Goal: Information Seeking & Learning: Learn about a topic

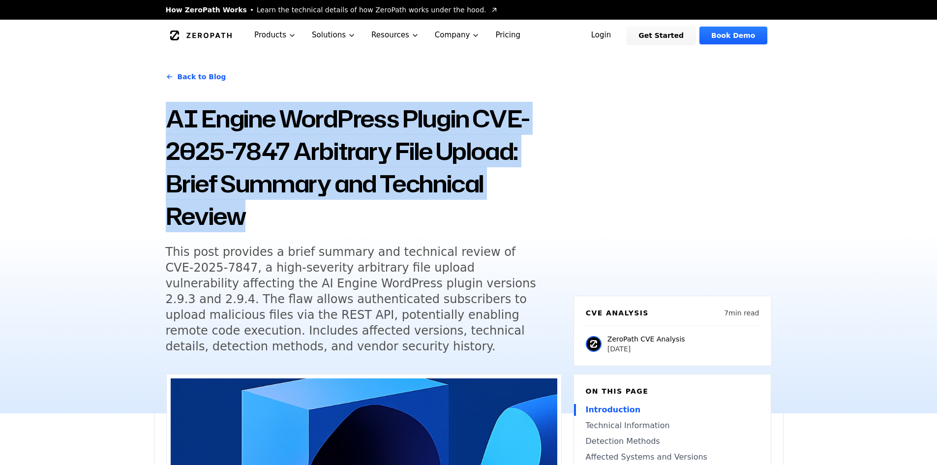
drag, startPoint x: 244, startPoint y: 218, endPoint x: 150, endPoint y: 122, distance: 134.2
click at [150, 122] on div "Back to Blog AI Engine WordPress Plugin CVE-2025-7847 Arbitrary File Upload: Br…" at bounding box center [468, 232] width 937 height 362
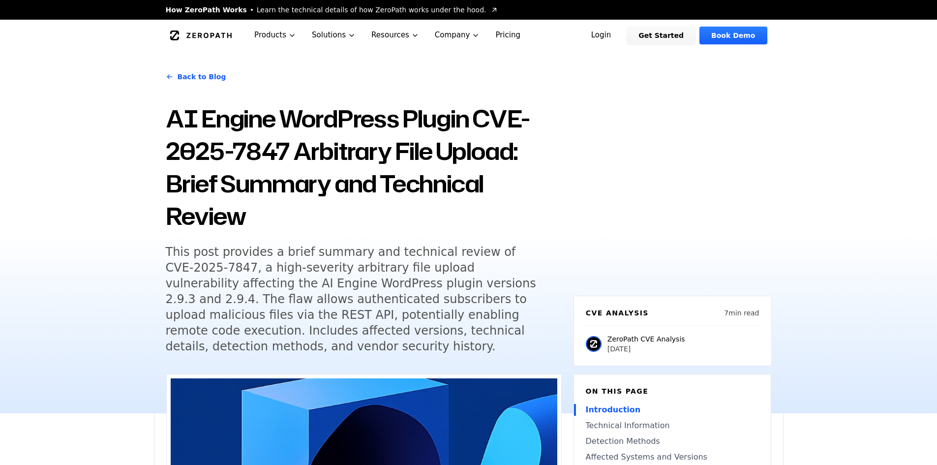
click at [396, 180] on h1 "AI Engine WordPress Plugin CVE-2025-7847 Arbitrary File Upload: Brief Summary a…" at bounding box center [364, 167] width 396 height 130
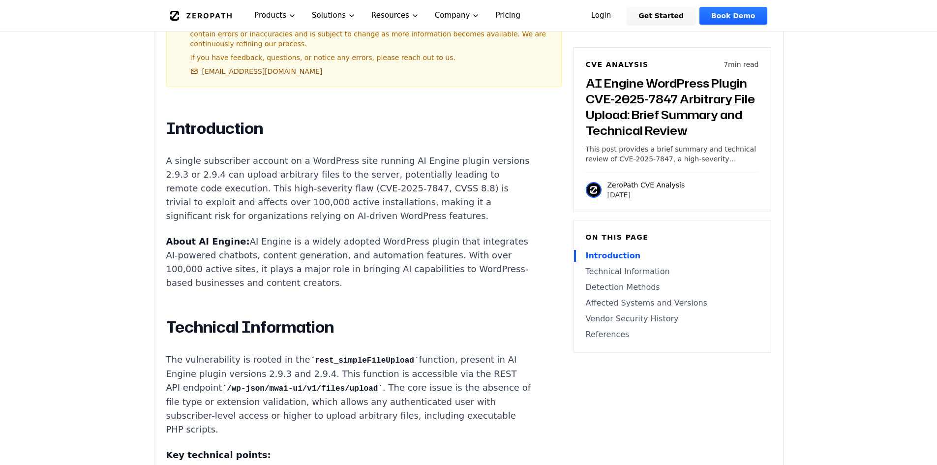
scroll to position [787, 0]
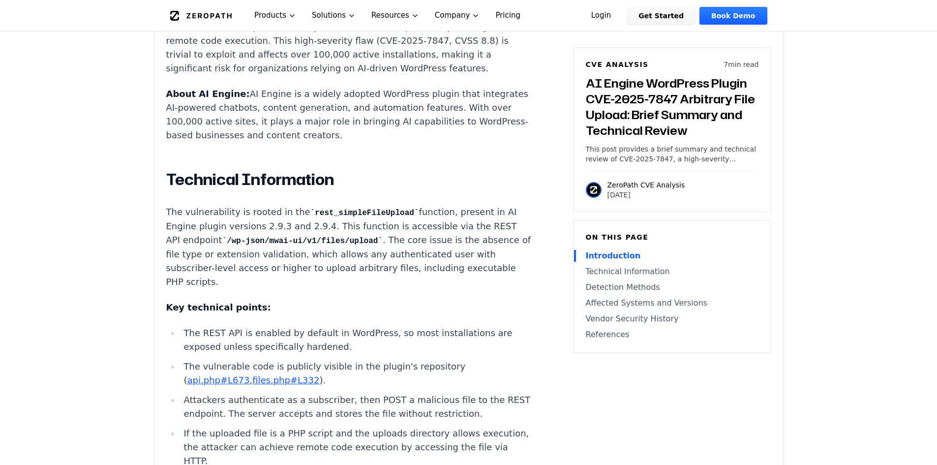
click at [314, 245] on code "/wp-json/mwai-ui/v1/files/upload" at bounding box center [302, 241] width 160 height 9
click at [332, 285] on p "The vulnerability is rooted in the rest_simpleFileUpload function, present in A…" at bounding box center [349, 247] width 366 height 84
drag, startPoint x: 301, startPoint y: 255, endPoint x: 368, endPoint y: 255, distance: 66.9
click at [368, 245] on code "/wp-json/mwai-ui/v1/files/upload" at bounding box center [302, 241] width 160 height 9
copy code "v1/files/upload"
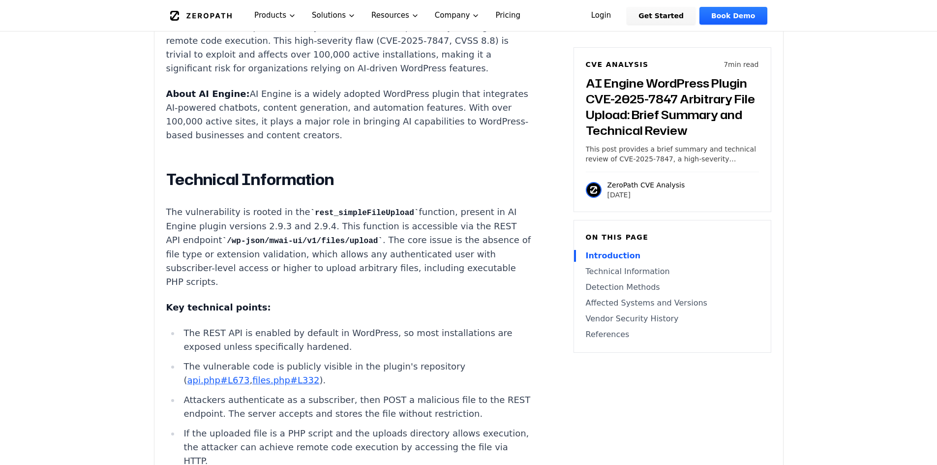
click at [465, 228] on p "The vulnerability is rooted in the rest_simpleFileUpload function, present in A…" at bounding box center [349, 247] width 366 height 84
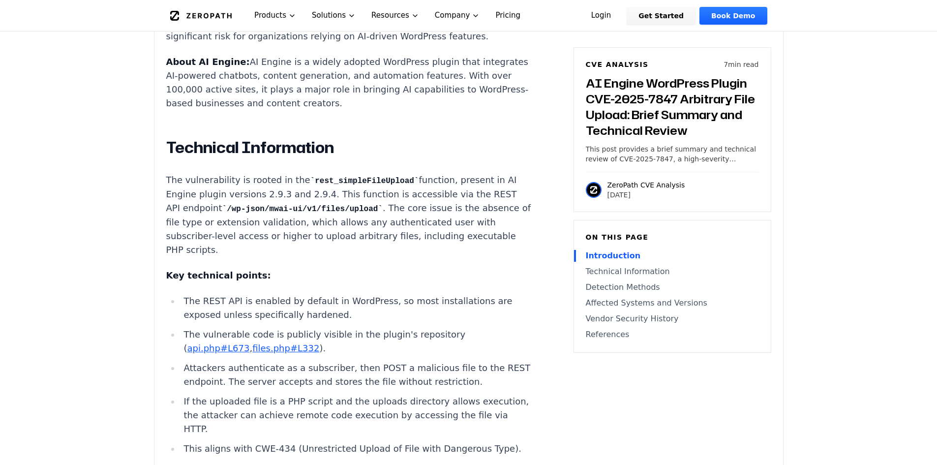
scroll to position [836, 0]
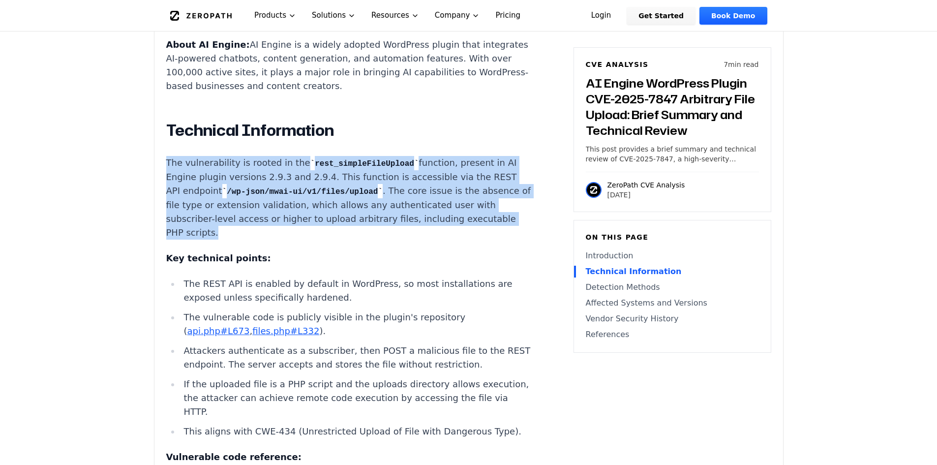
drag, startPoint x: 221, startPoint y: 245, endPoint x: 167, endPoint y: 173, distance: 90.3
click at [167, 173] on p "The vulnerability is rooted in the rest_simpleFileUpload function, present in A…" at bounding box center [349, 198] width 366 height 84
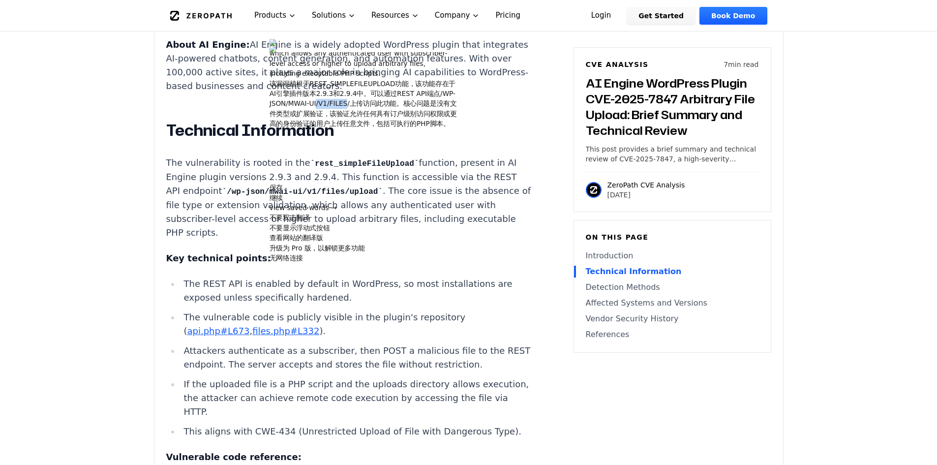
drag, startPoint x: 313, startPoint y: 84, endPoint x: 323, endPoint y: 122, distance: 40.1
click at [283, 87] on div "该漏洞植根于REST_SIMPLEFILEUPLOAD功能，该功能存在于AI引擎插件版本2.9.3和2.9.4中。可以通过REST API端点/WP-JSON…" at bounding box center [364, 104] width 188 height 50
click at [359, 168] on code "rest_simpleFileUpload" at bounding box center [364, 163] width 109 height 9
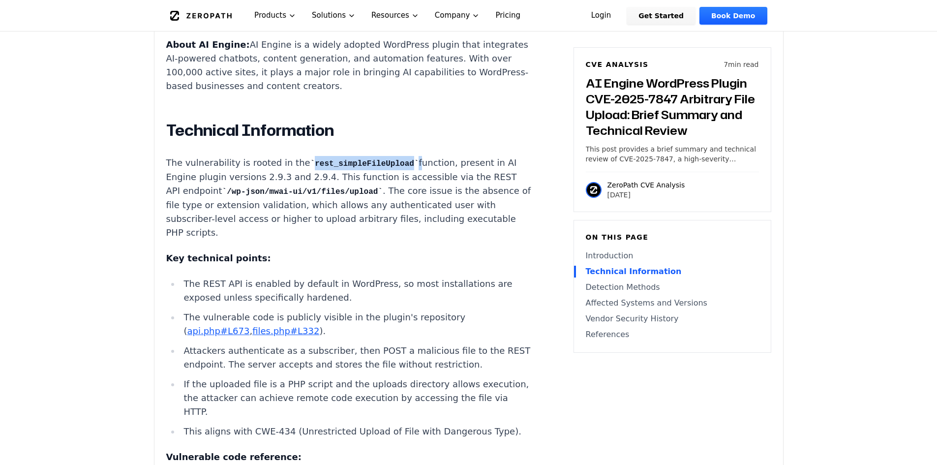
click at [359, 168] on code "rest_simpleFileUpload" at bounding box center [364, 163] width 109 height 9
click at [466, 220] on p "The vulnerability is rooted in the rest_simpleFileUpload function, present in A…" at bounding box center [349, 198] width 366 height 84
drag, startPoint x: 308, startPoint y: 176, endPoint x: 413, endPoint y: 195, distance: 106.4
click at [402, 168] on code "rest_simpleFileUpload" at bounding box center [364, 163] width 109 height 9
copy code "rest_simpleFileUpload"
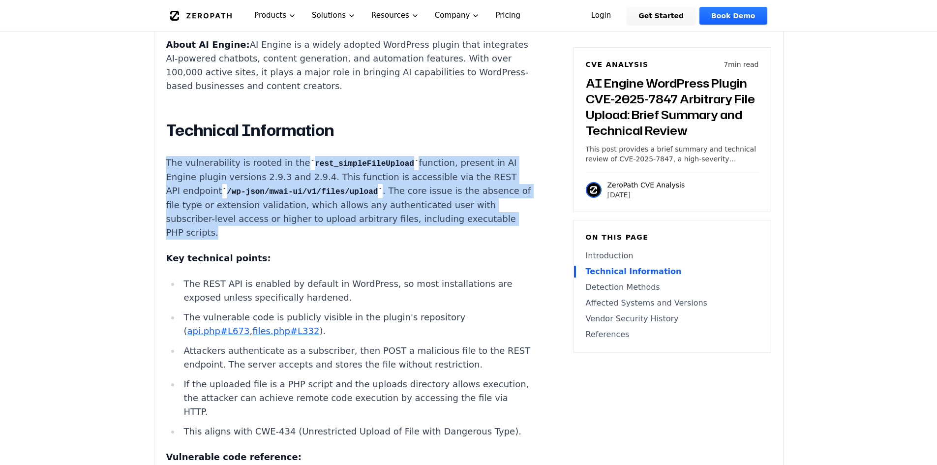
drag, startPoint x: 225, startPoint y: 246, endPoint x: 158, endPoint y: 172, distance: 99.3
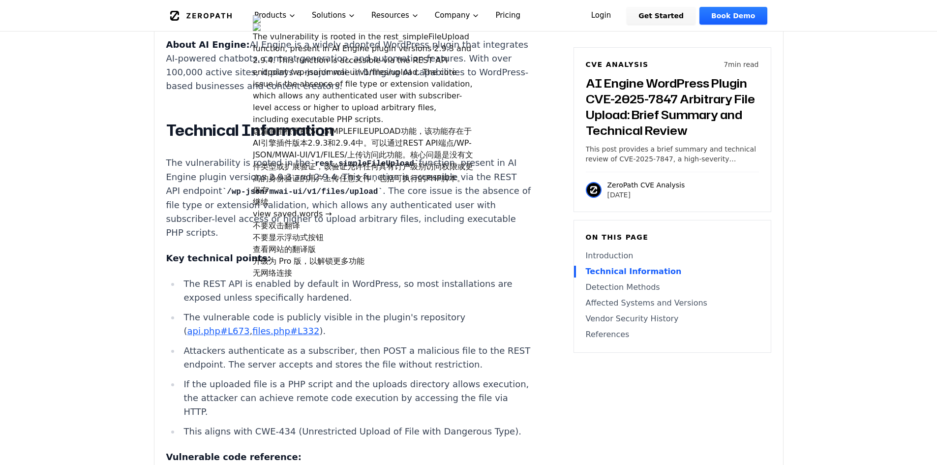
click at [283, 15] on div at bounding box center [363, 15] width 221 height 0
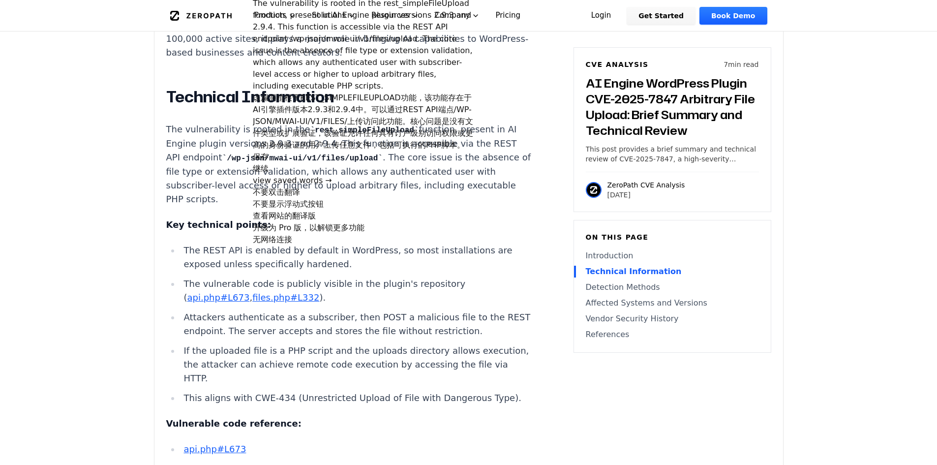
scroll to position [935, 0]
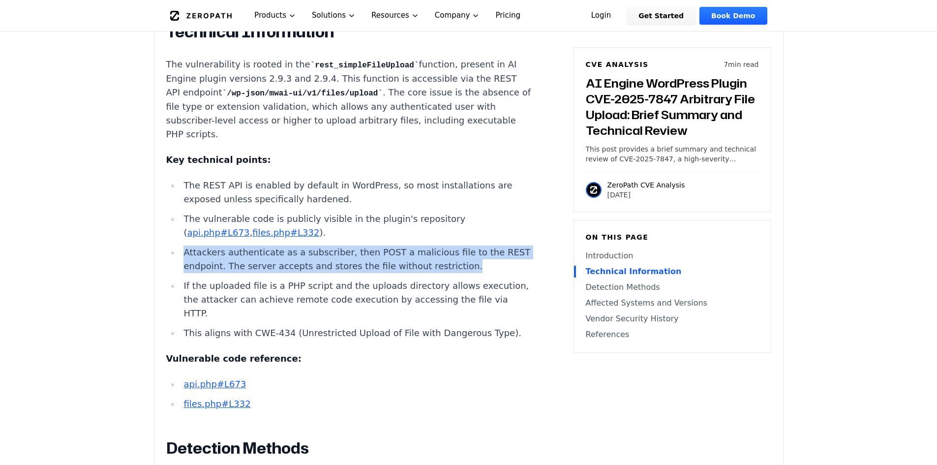
drag, startPoint x: 496, startPoint y: 279, endPoint x: 180, endPoint y: 261, distance: 316.3
click at [180, 261] on li "Attackers authenticate as a subscriber, then POST a malicious file to the REST …" at bounding box center [356, 259] width 352 height 28
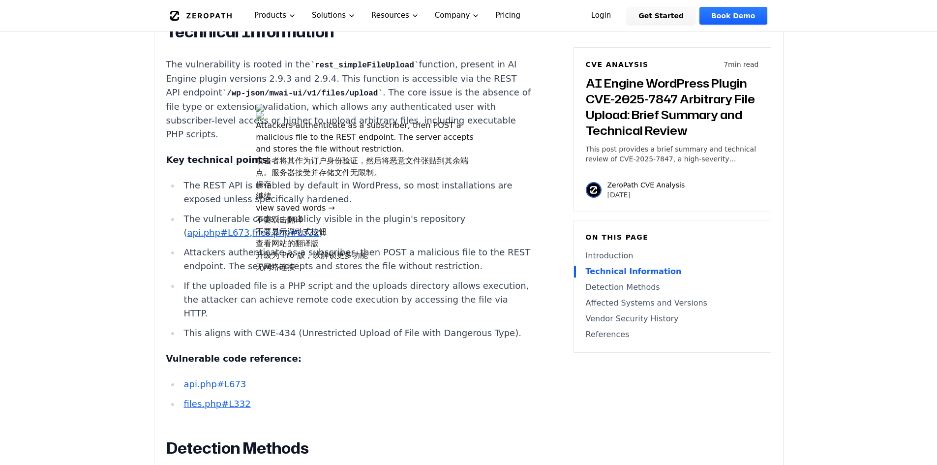
click at [272, 320] on li "If the uploaded file is a PHP script and the uploads directory allows execution…" at bounding box center [356, 299] width 352 height 41
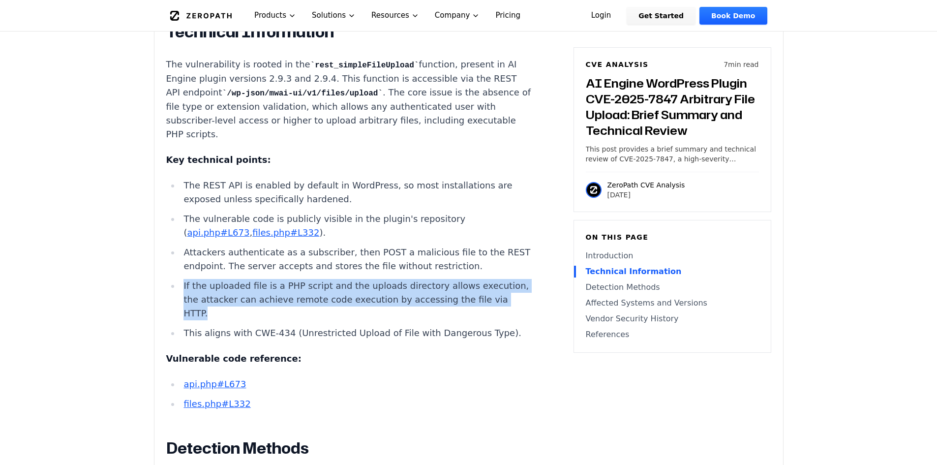
drag, startPoint x: 257, startPoint y: 325, endPoint x: 180, endPoint y: 301, distance: 81.5
click at [180, 301] on li "If the uploaded file is a PHP script and the uploads directory allows execution…" at bounding box center [356, 299] width 352 height 41
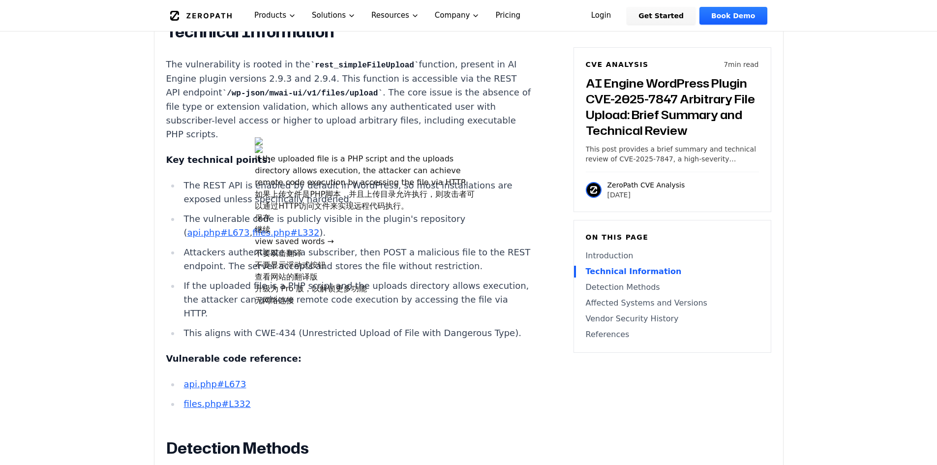
click at [308, 320] on li "If the uploaded file is a PHP script and the uploads directory allows execution…" at bounding box center [356, 299] width 352 height 41
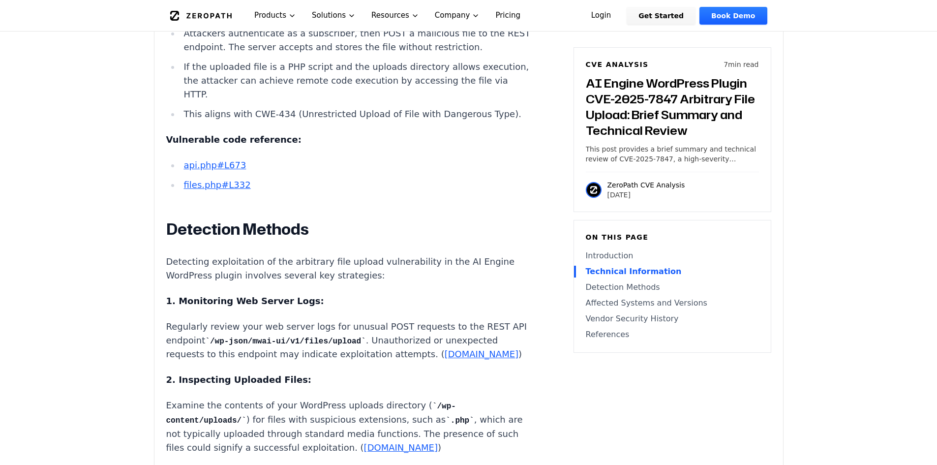
scroll to position [1230, 0]
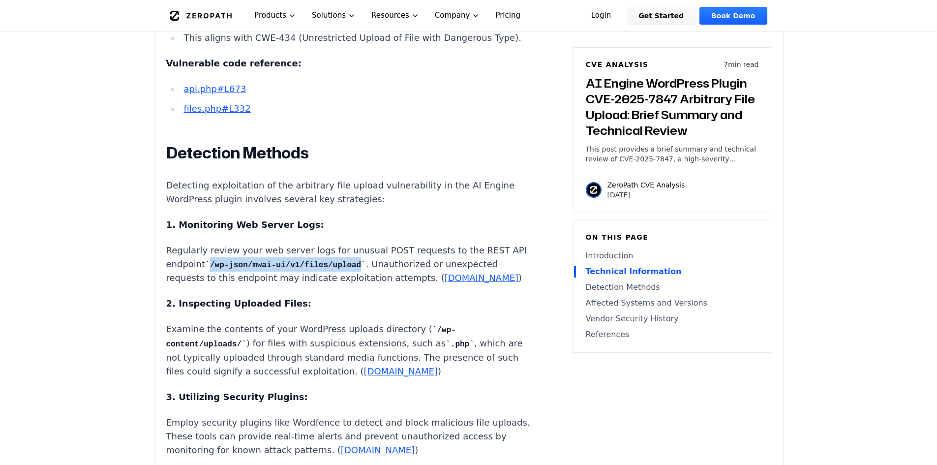
drag, startPoint x: 226, startPoint y: 292, endPoint x: 366, endPoint y: 292, distance: 139.7
click at [365, 270] on code "/wp-json/mwai-ui/v1/files/upload" at bounding box center [285, 265] width 160 height 9
copy code "/wp-json/mwai-ui/v1/files/upload"
click at [159, 314] on div "Experimental AI-Generated Content This CVE analysis is an experimental publicat…" at bounding box center [468, 186] width 629 height 2084
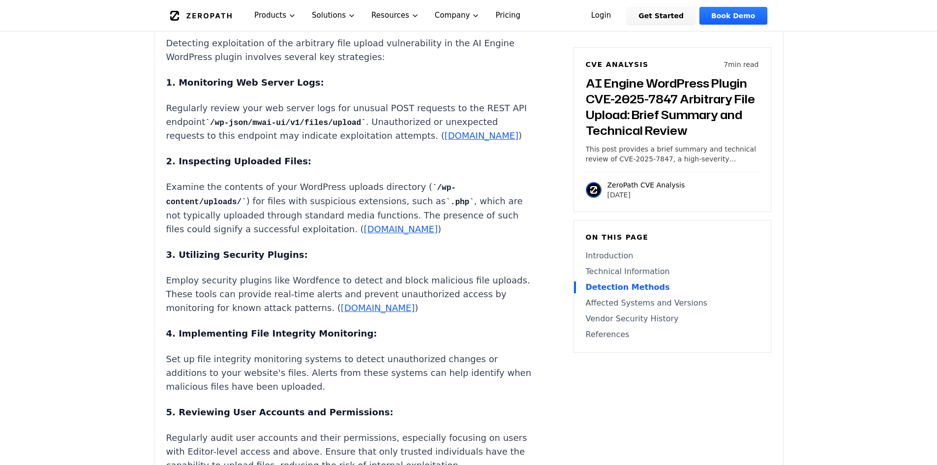
scroll to position [1377, 0]
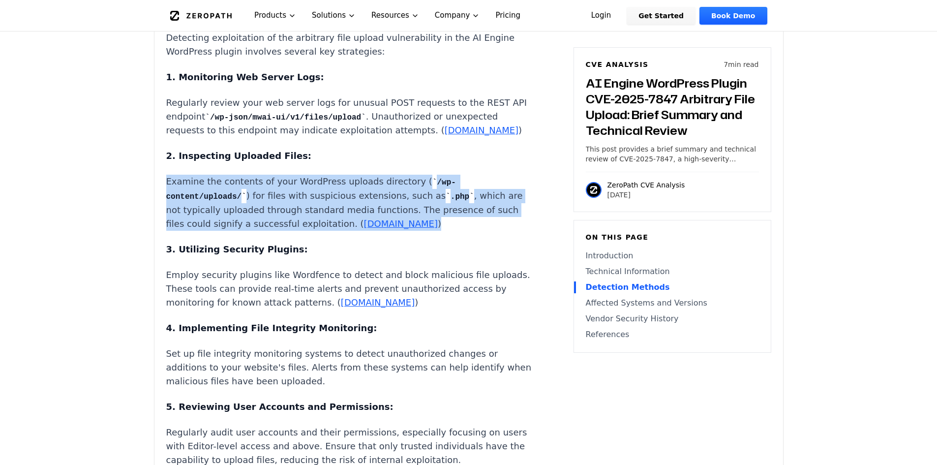
drag, startPoint x: 441, startPoint y: 251, endPoint x: 151, endPoint y: 201, distance: 293.5
click at [151, 201] on main "How ZeroPath Works Learn the technical details of how ZeroPath works under the …" at bounding box center [468, 318] width 937 height 3391
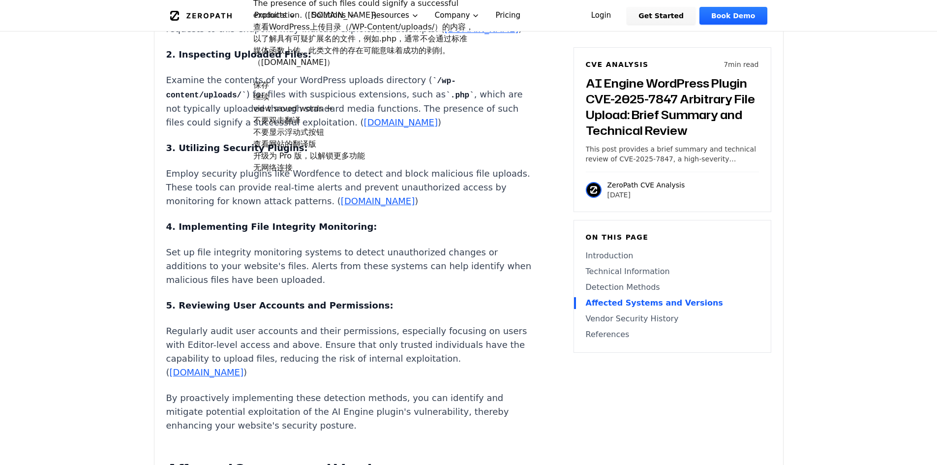
scroll to position [1328, 0]
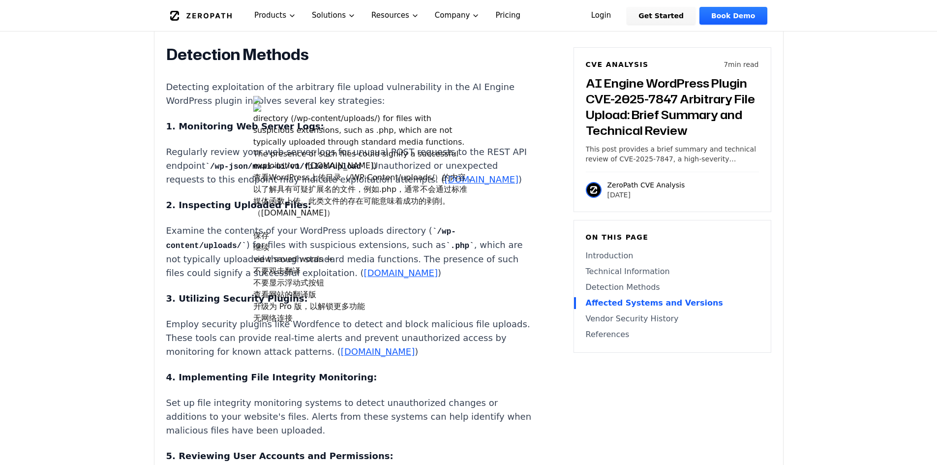
click at [267, 280] on p "Examine the contents of your WordPress uploads directory ( /wp-content/uploads/…" at bounding box center [349, 252] width 366 height 56
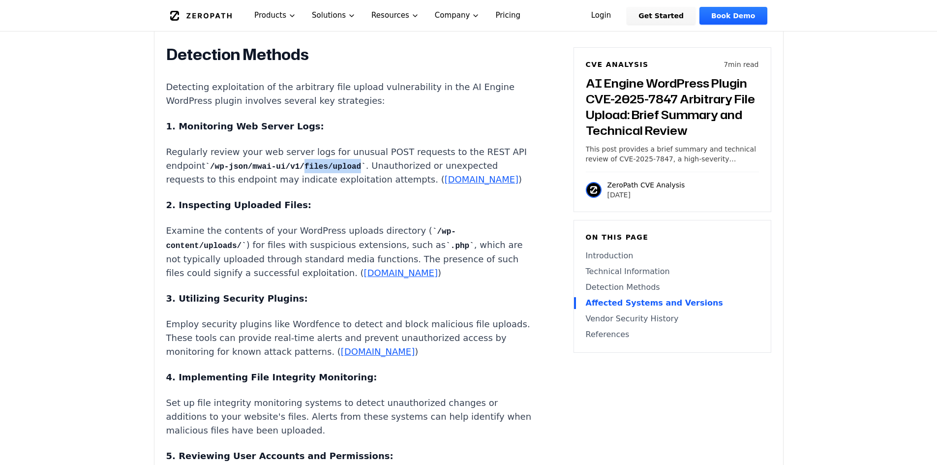
drag, startPoint x: 316, startPoint y: 193, endPoint x: 370, endPoint y: 193, distance: 54.6
click at [365, 171] on code "/wp-json/mwai-ui/v1/files/upload" at bounding box center [285, 166] width 160 height 9
click at [324, 171] on code "/wp-json/mwai-ui/v1/files/upload" at bounding box center [285, 166] width 160 height 9
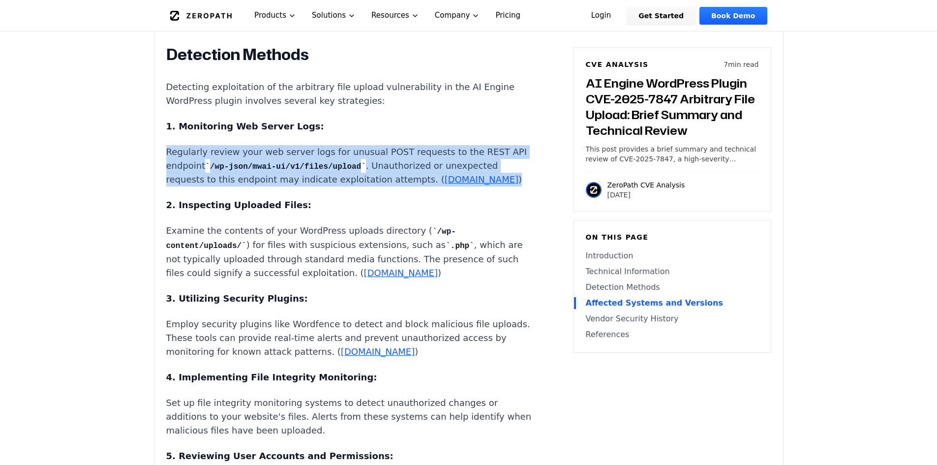
click at [324, 171] on code "/wp-json/mwai-ui/v1/files/upload" at bounding box center [285, 166] width 160 height 9
click at [361, 171] on code "/wp-json/mwai-ui/v1/files/upload" at bounding box center [285, 166] width 160 height 9
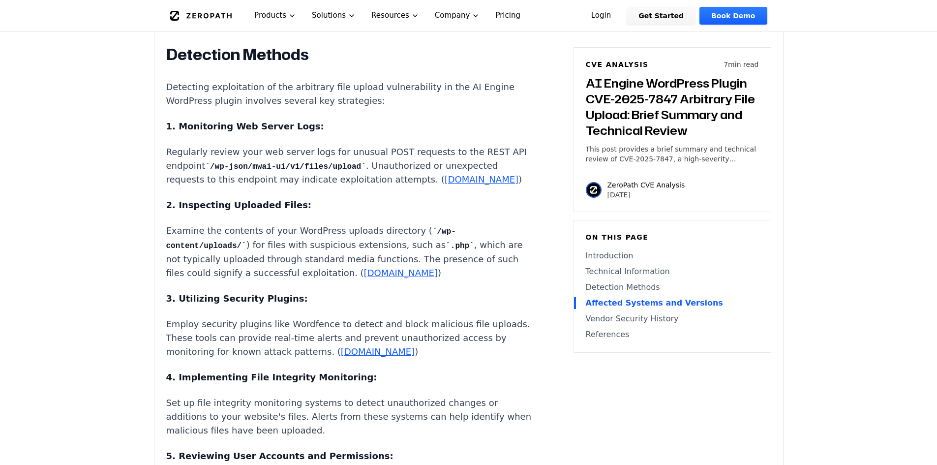
click at [357, 171] on code "/wp-json/mwai-ui/v1/files/upload" at bounding box center [285, 166] width 160 height 9
copy code "upload"
drag, startPoint x: 320, startPoint y: 321, endPoint x: 217, endPoint y: 312, distance: 103.7
click at [217, 312] on div "Introduction A single subscriber account on a WordPress site running AI Engine …" at bounding box center [349, 257] width 366 height 1655
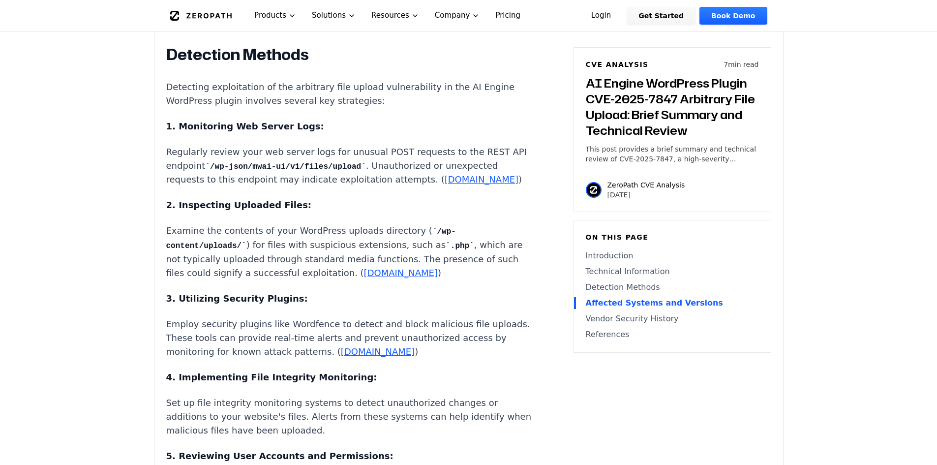
drag, startPoint x: 194, startPoint y: 331, endPoint x: 66, endPoint y: 292, distance: 133.7
click at [66, 292] on main "How ZeroPath Works Learn the technical details of how ZeroPath works under the …" at bounding box center [468, 367] width 937 height 3391
